Goal: Use online tool/utility

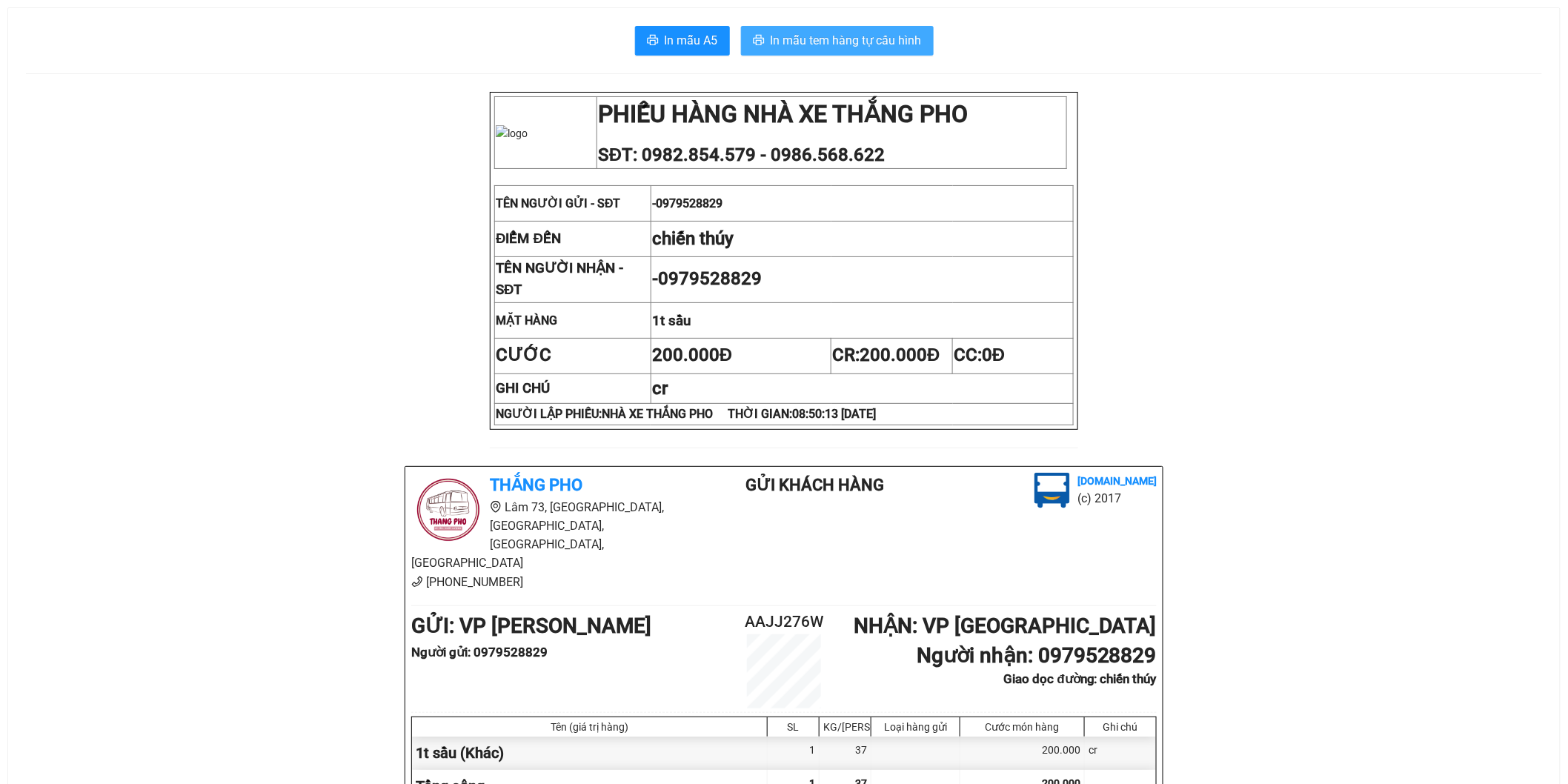
click at [885, 42] on span "In mẫu tem hàng tự cấu hình" at bounding box center [846, 40] width 151 height 19
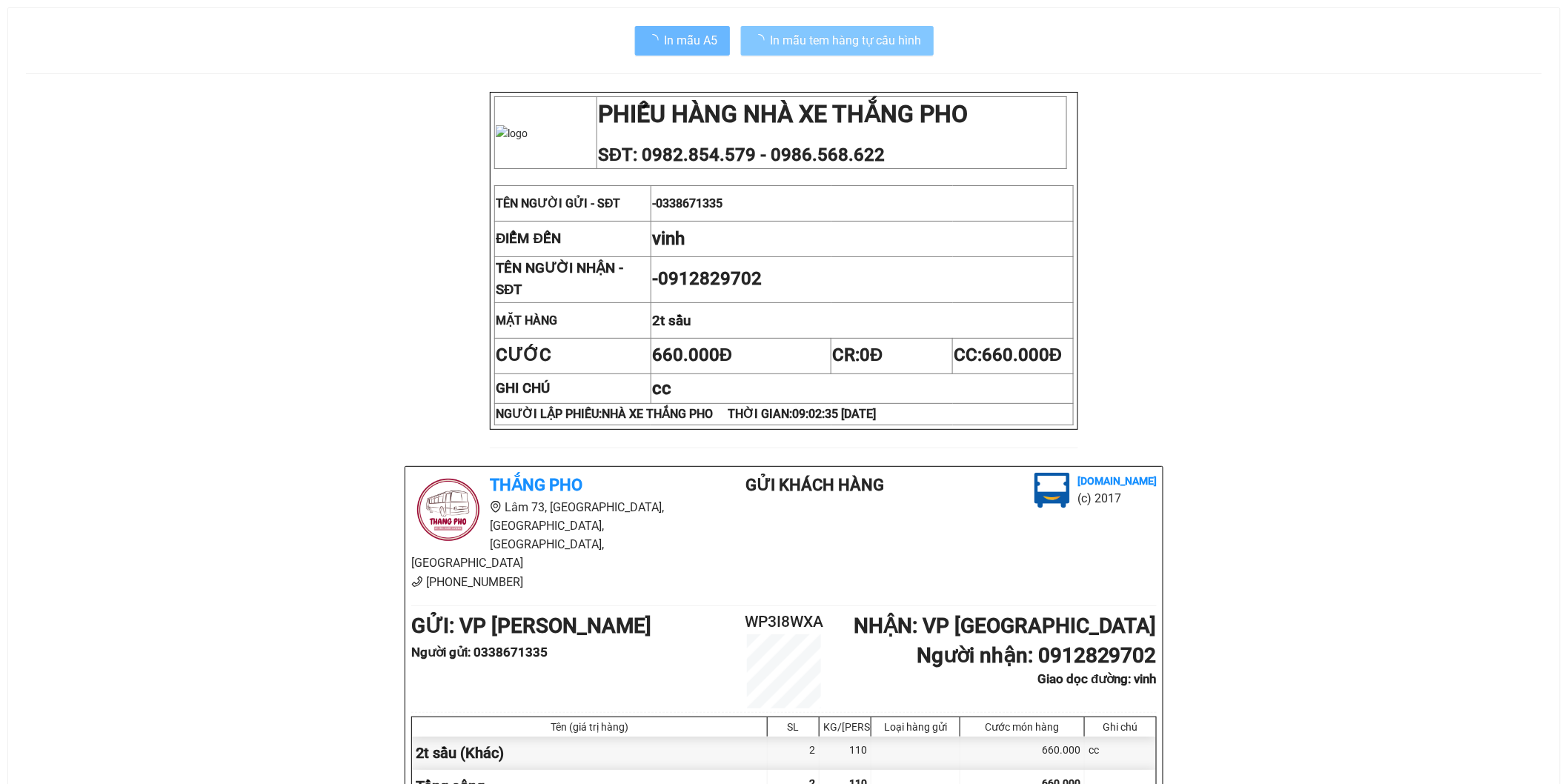
click at [847, 43] on span "In mẫu tem hàng tự cấu hình" at bounding box center [846, 40] width 151 height 19
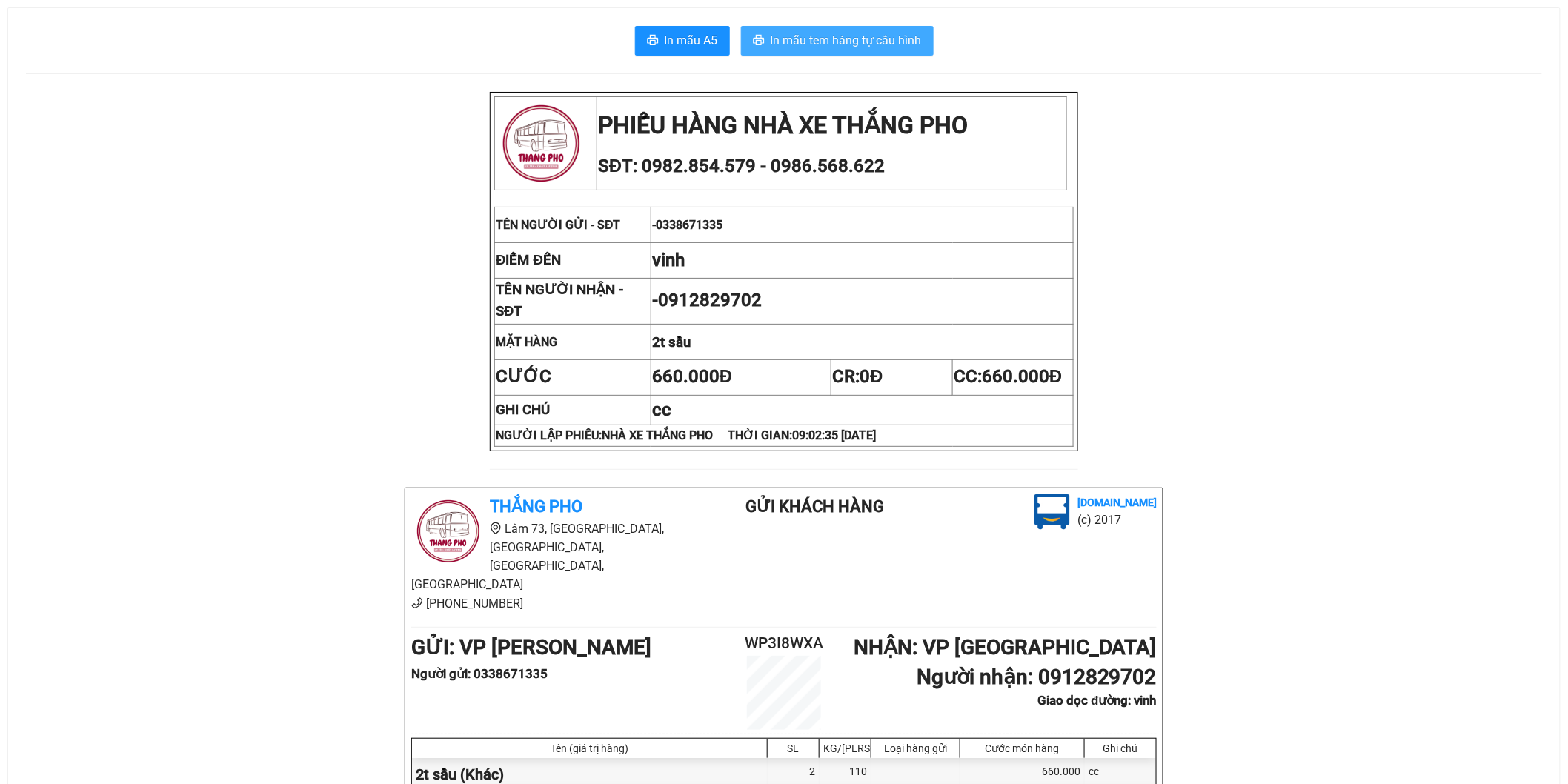
click at [862, 50] on button "In mẫu tem hàng tự cấu hình" at bounding box center [837, 41] width 193 height 29
